Goal: Information Seeking & Learning: Learn about a topic

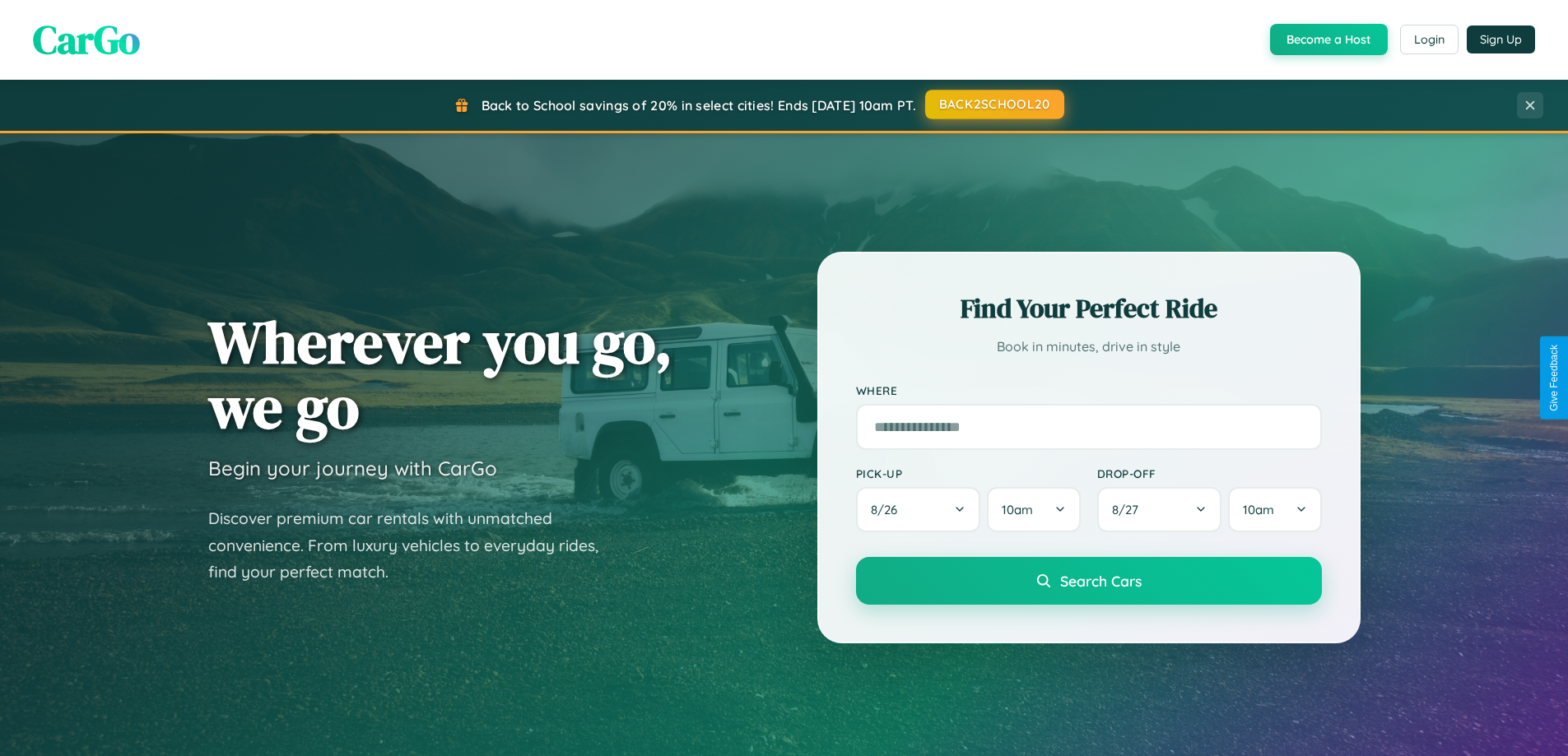
click at [994, 105] on button "BACK2SCHOOL20" at bounding box center [994, 105] width 139 height 29
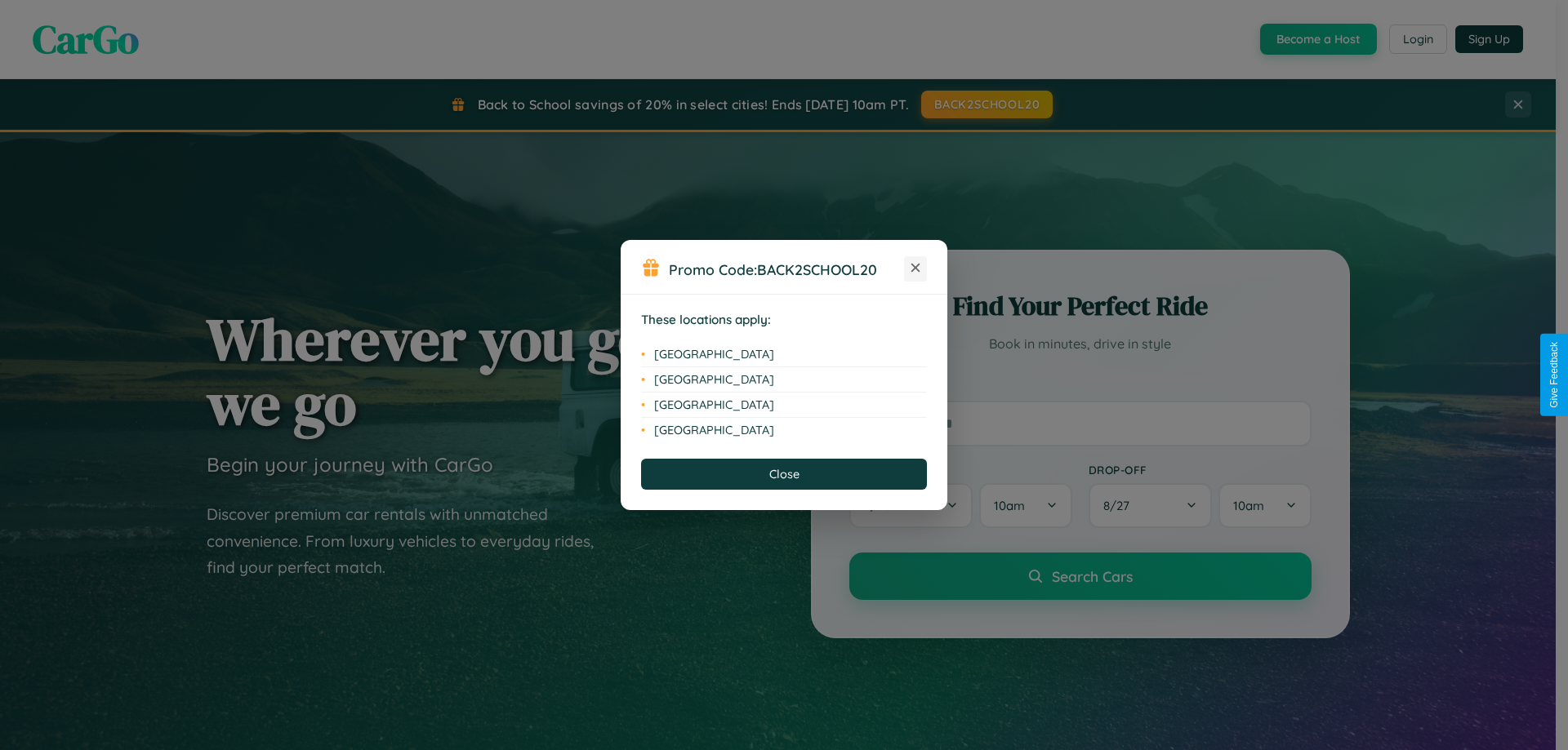
click at [915, 269] on icon at bounding box center [916, 268] width 9 height 9
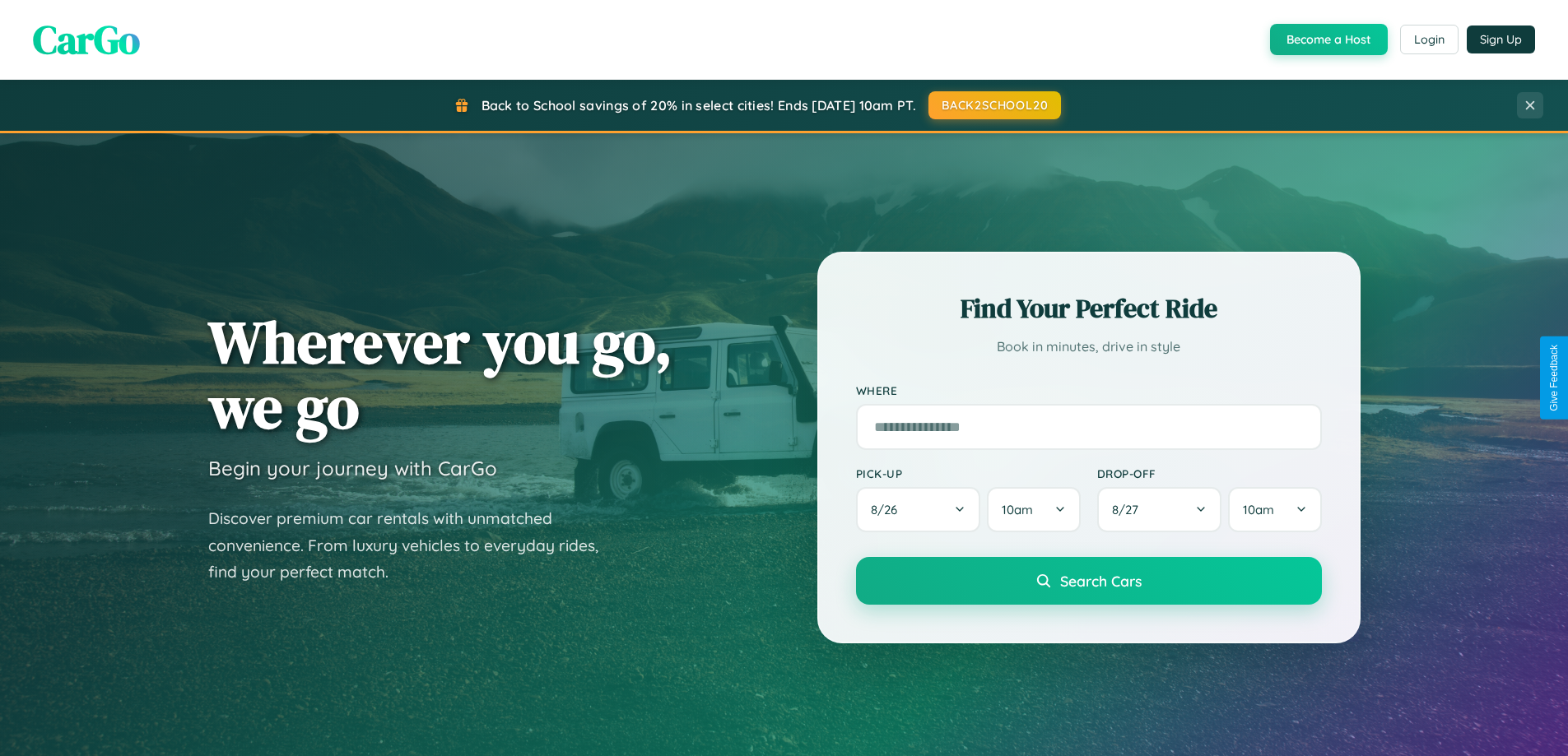
scroll to position [1132, 0]
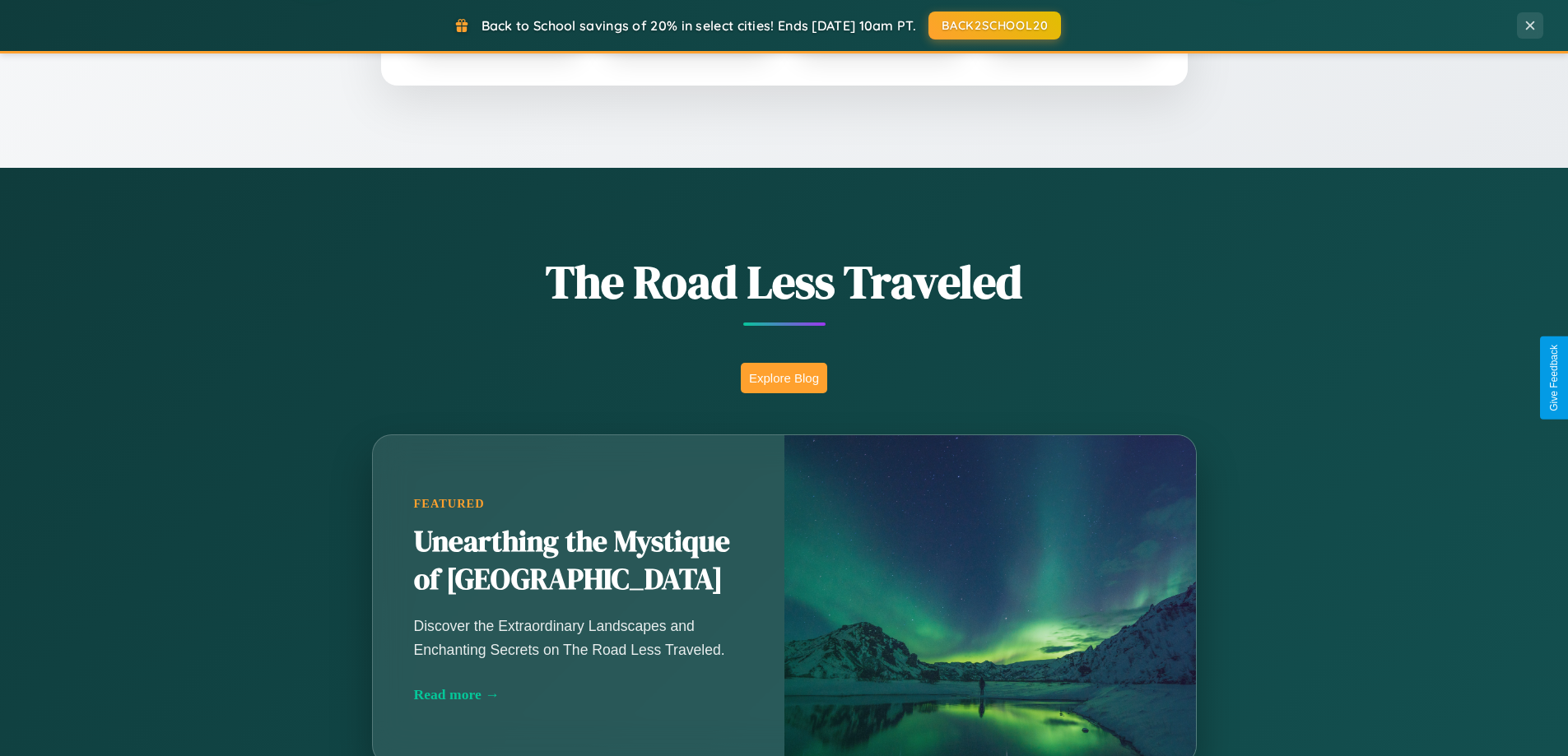
click at [784, 378] on button "Explore Blog" at bounding box center [784, 378] width 86 height 30
